Goal: Book appointment/travel/reservation

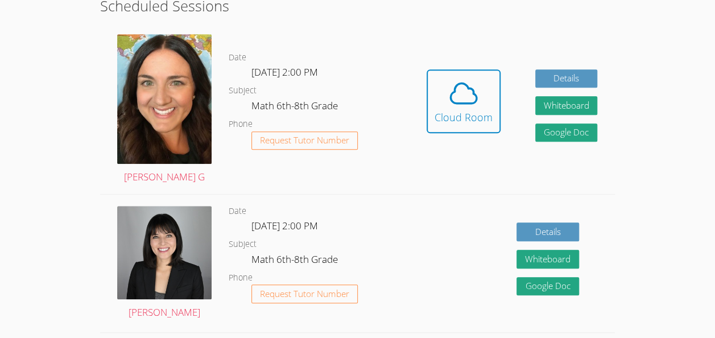
scroll to position [303, 0]
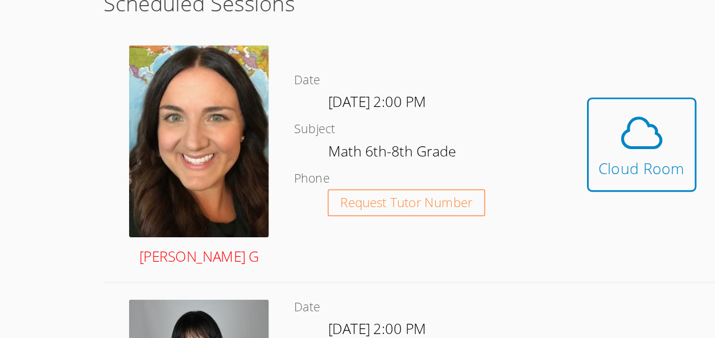
click at [141, 86] on img at bounding box center [164, 141] width 94 height 130
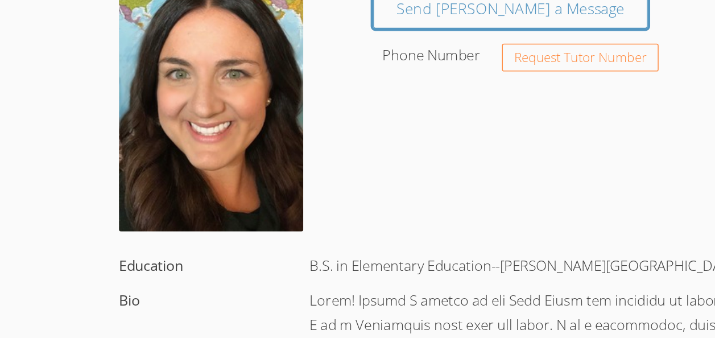
scroll to position [45, 0]
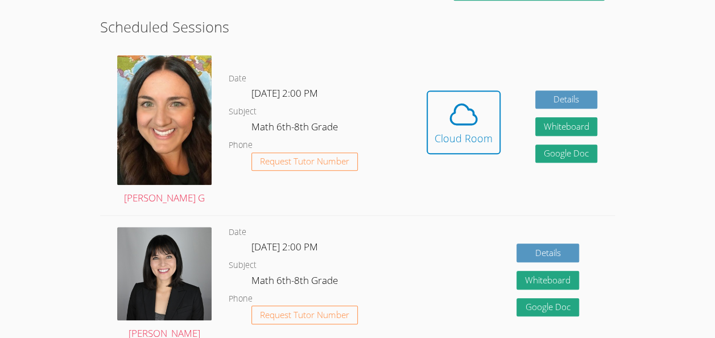
scroll to position [286, 0]
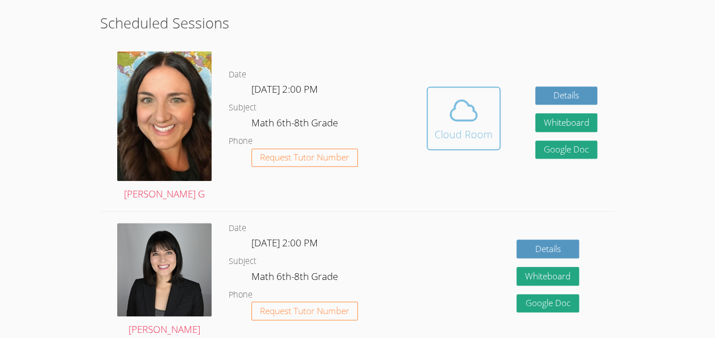
click at [473, 122] on icon at bounding box center [464, 110] width 32 height 32
